Goal: Check status: Check status

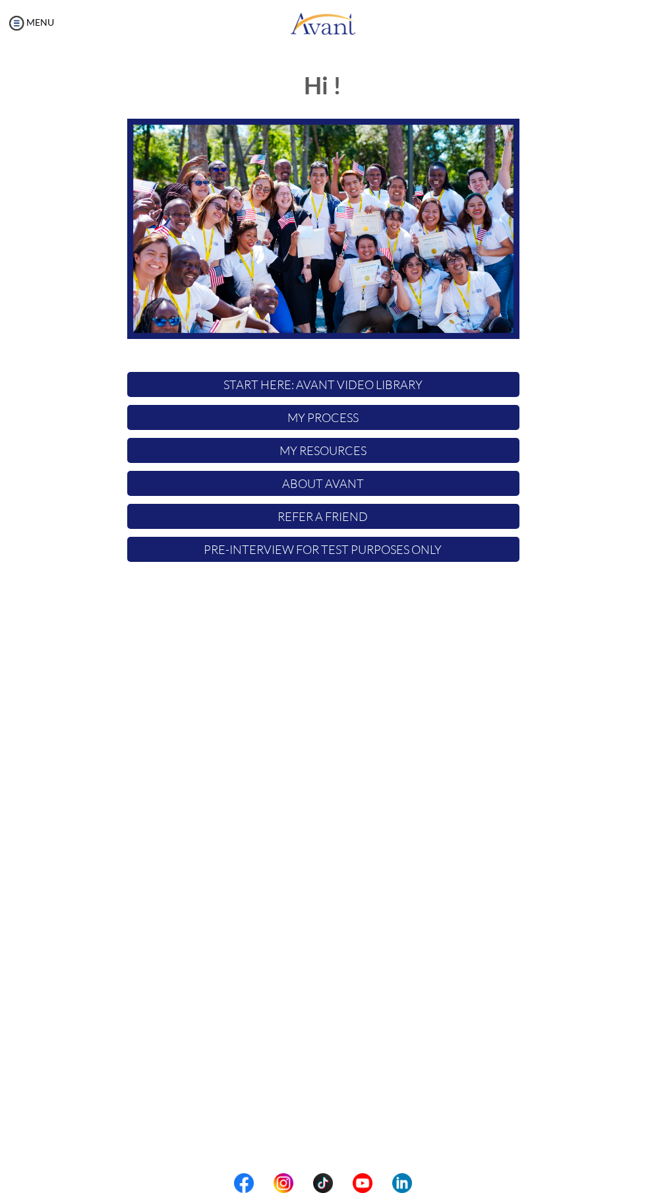
click at [197, 424] on p "My Process" at bounding box center [323, 417] width 392 height 25
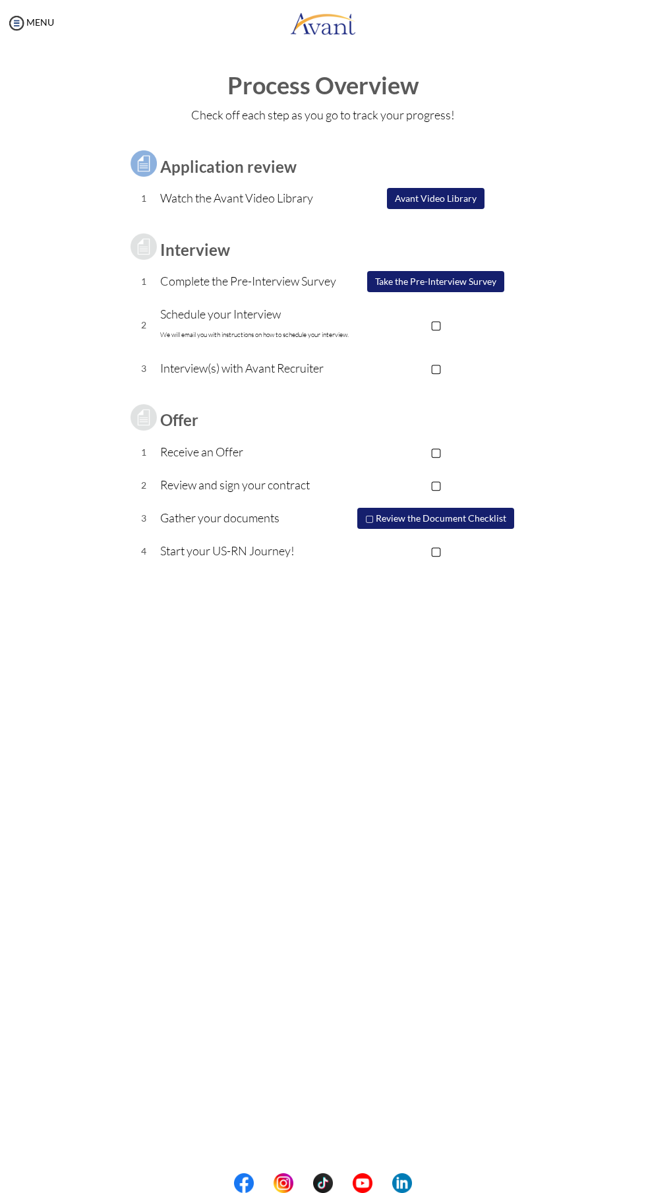
click at [433, 319] on p "▢" at bounding box center [436, 324] width 167 height 18
click at [427, 370] on p "▢" at bounding box center [436, 368] width 167 height 18
click at [434, 447] on p "▢" at bounding box center [436, 452] width 167 height 18
click at [431, 478] on p "▢" at bounding box center [436, 484] width 167 height 18
click at [364, 519] on button "▢ Review the Document Checklist" at bounding box center [436, 518] width 158 height 22
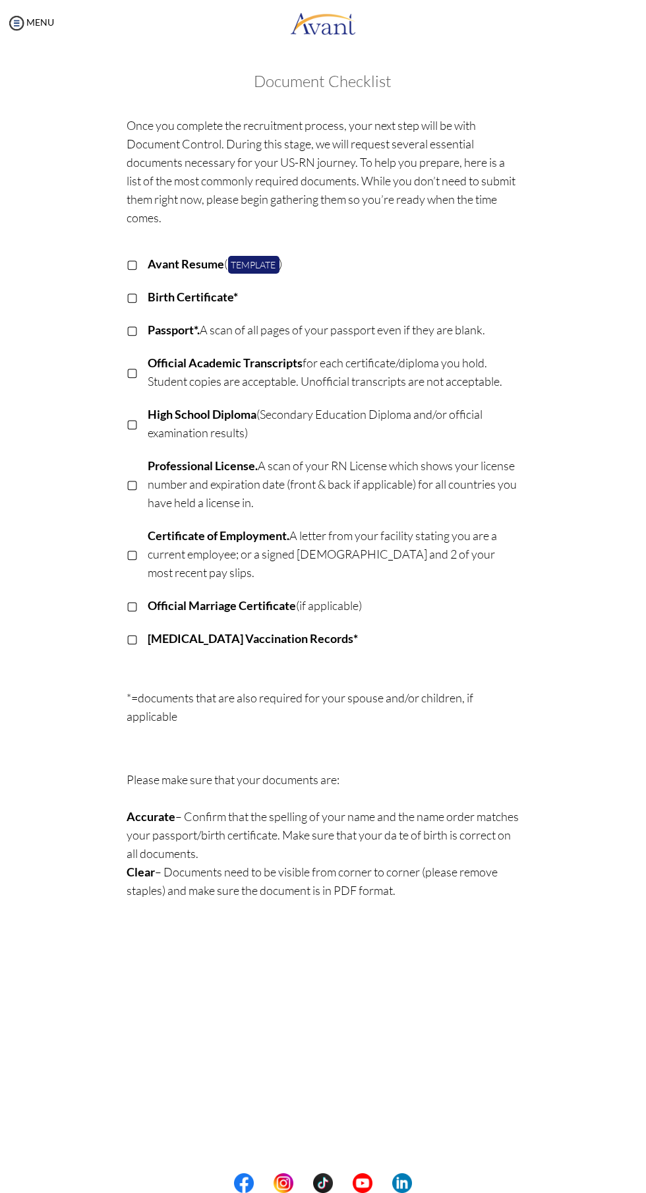
click at [133, 297] on p "▢" at bounding box center [132, 297] width 11 height 18
click at [129, 331] on p "▢" at bounding box center [132, 330] width 11 height 18
click at [133, 372] on p "▢" at bounding box center [132, 372] width 11 height 18
click at [133, 423] on p "▢" at bounding box center [132, 423] width 11 height 18
click at [133, 484] on p "▢" at bounding box center [132, 484] width 11 height 18
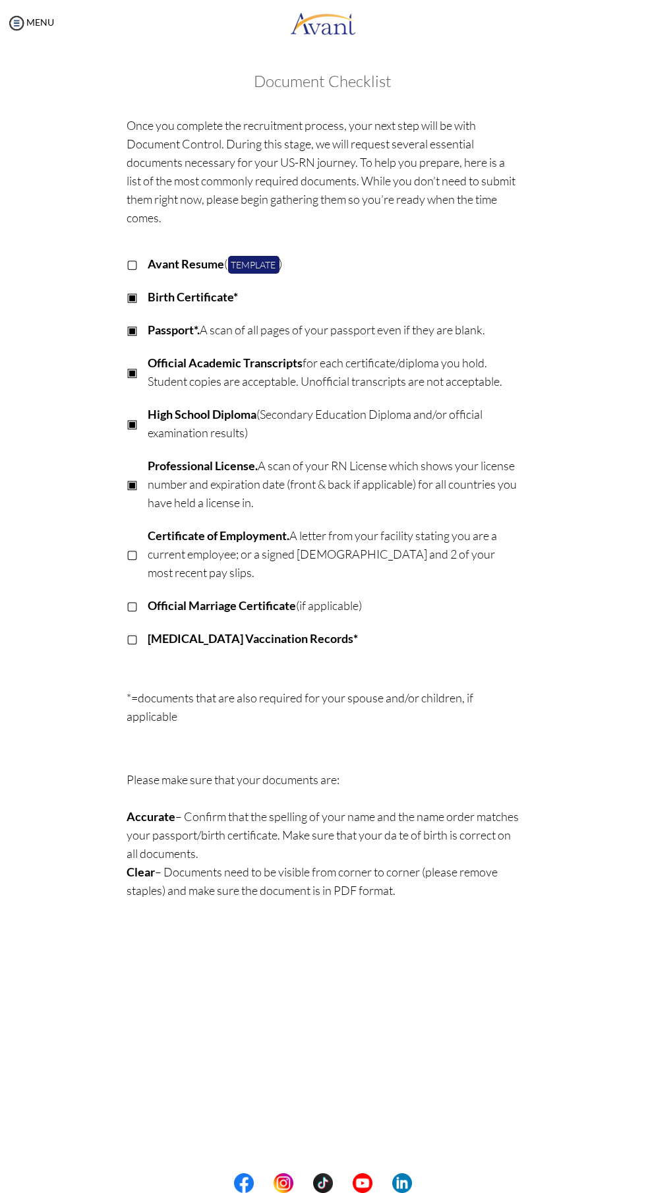
click at [133, 545] on p "▢" at bounding box center [132, 554] width 11 height 18
click at [137, 629] on p "▢" at bounding box center [132, 638] width 11 height 18
click at [41, 22] on link "MENU" at bounding box center [30, 21] width 47 height 11
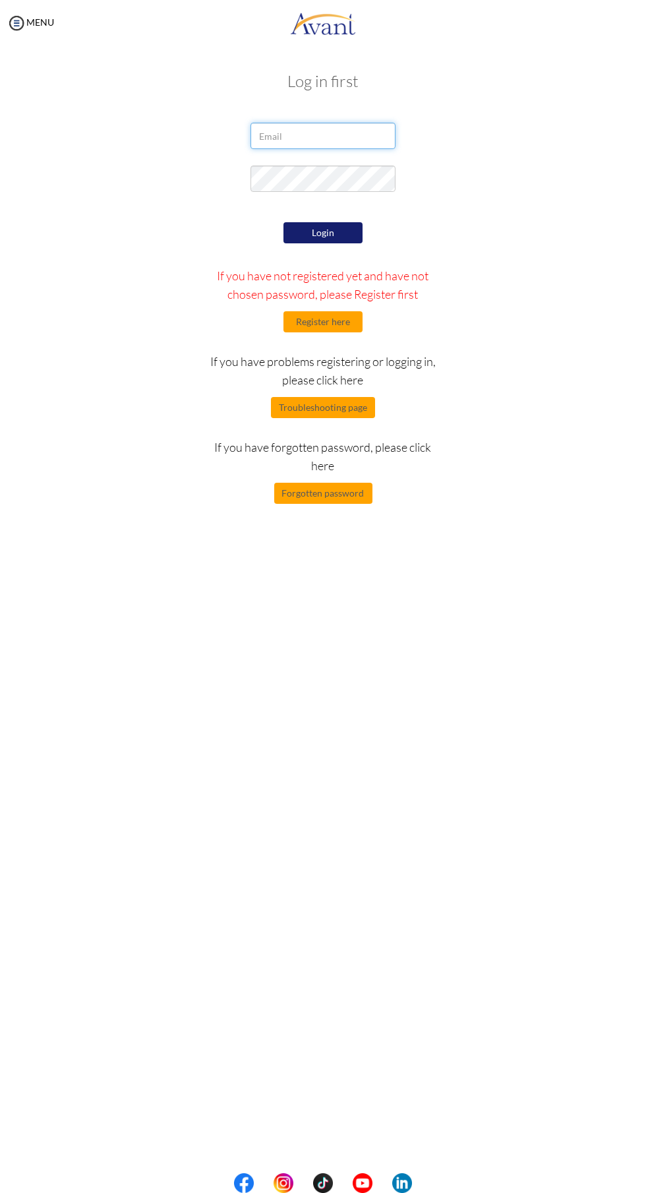
click at [328, 136] on input "email" at bounding box center [323, 136] width 145 height 26
type input "[EMAIL_ADDRESS][DOMAIN_NAME]"
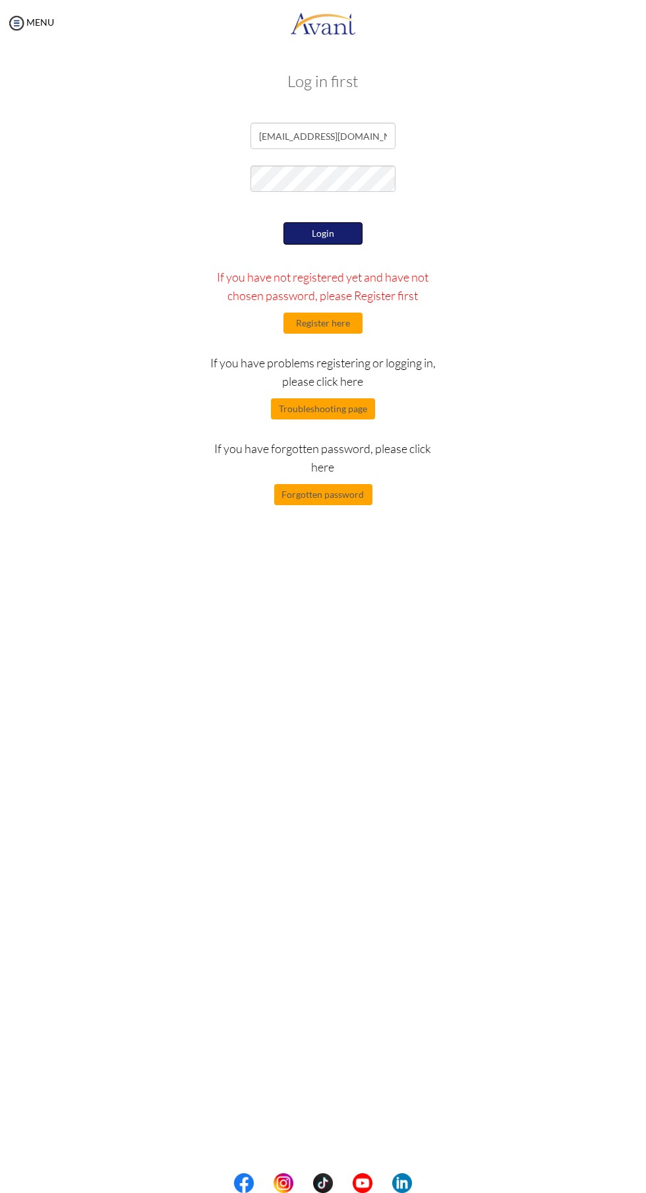
click at [319, 237] on button "Login" at bounding box center [323, 233] width 79 height 22
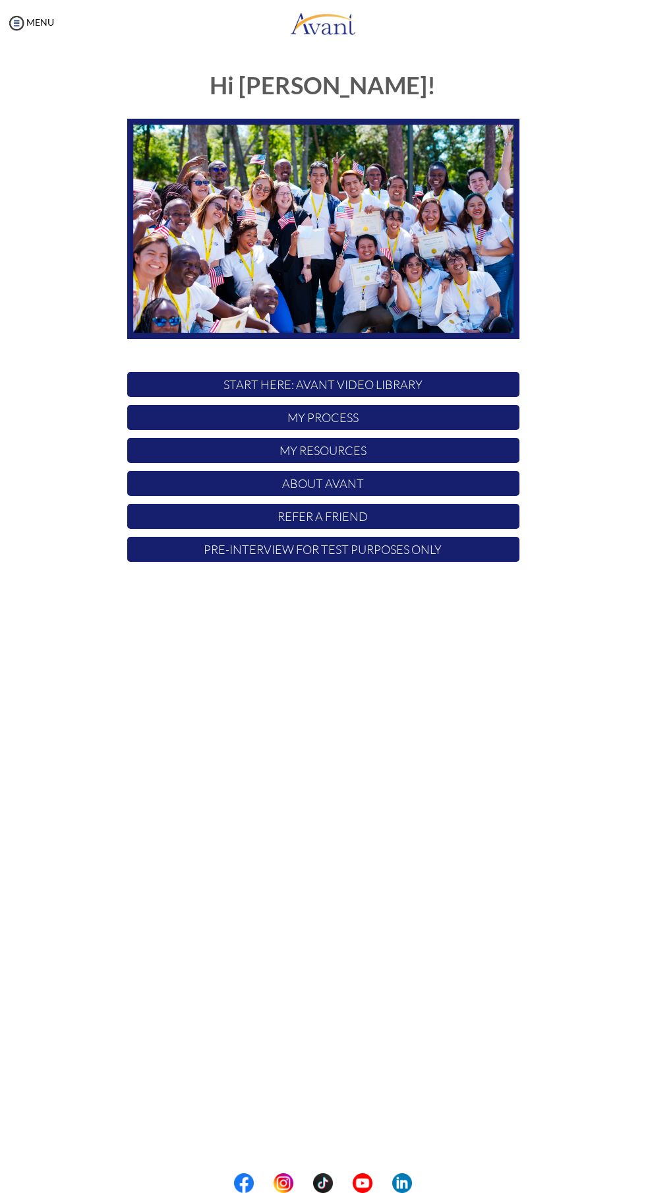
click at [217, 408] on p "My Process" at bounding box center [323, 417] width 392 height 25
